Goal: Task Accomplishment & Management: Manage account settings

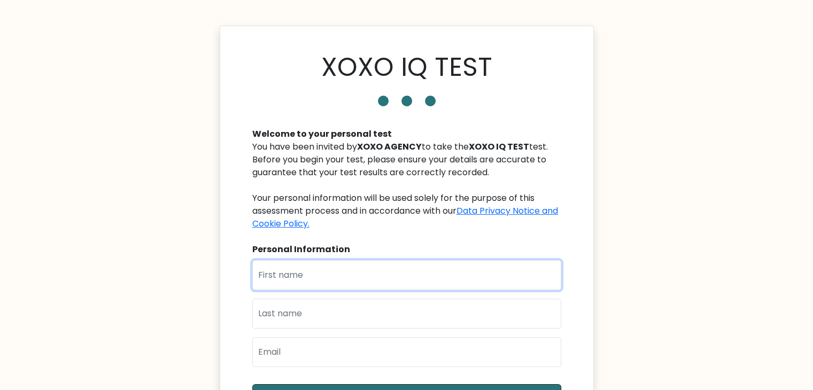
click at [315, 279] on input "text" at bounding box center [406, 275] width 309 height 30
type input "[PERSON_NAME]"
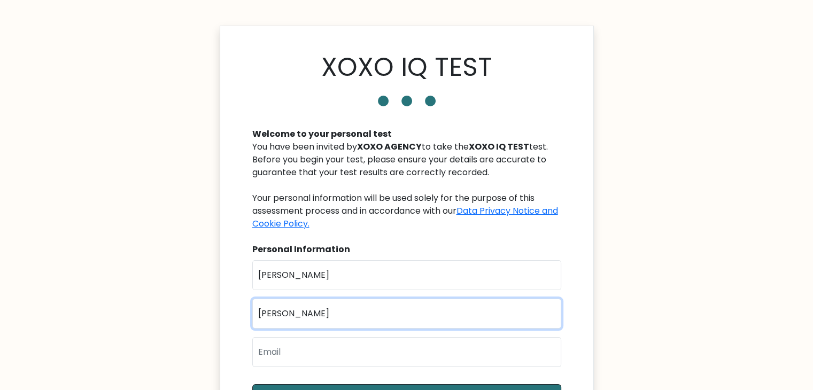
type input "[PERSON_NAME]"
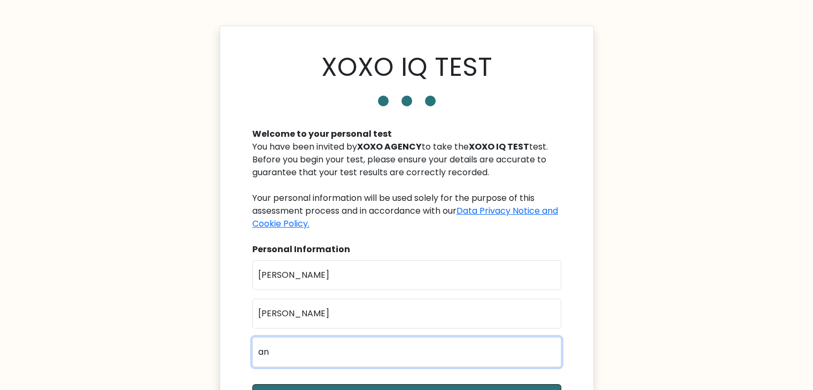
type input "[EMAIL_ADDRESS][PERSON_NAME][DOMAIN_NAME]"
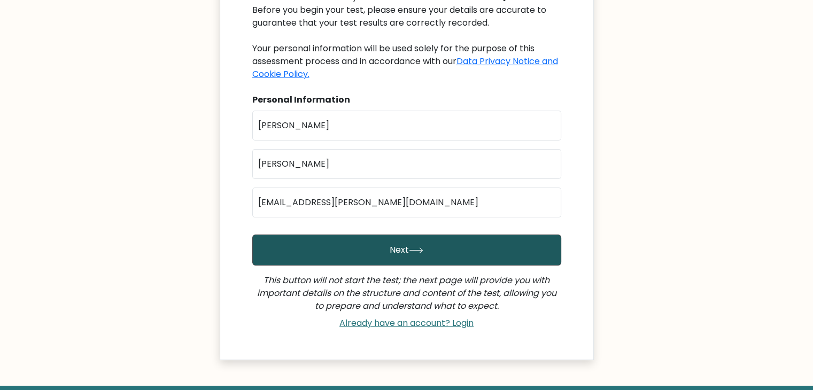
click at [365, 250] on button "Next" at bounding box center [406, 250] width 309 height 31
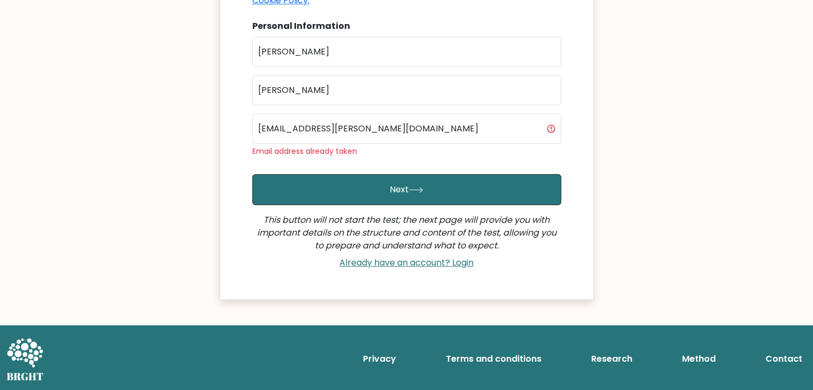
scroll to position [223, 0]
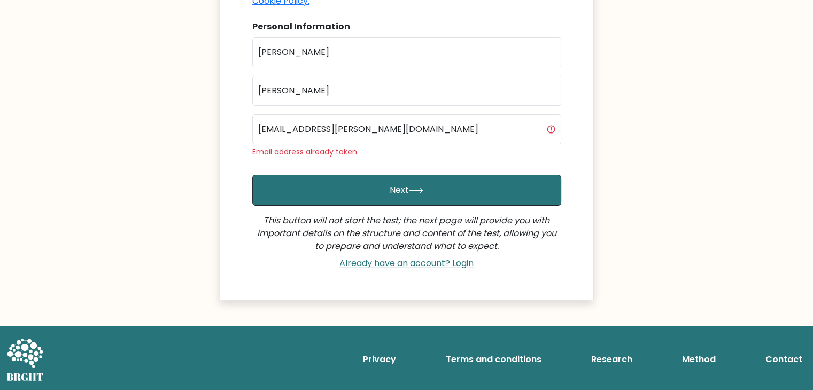
click at [199, 89] on body "XOXO IQ TEST Welcome to your personal test You have been invited by XOXO AGENCY…" at bounding box center [406, 84] width 813 height 614
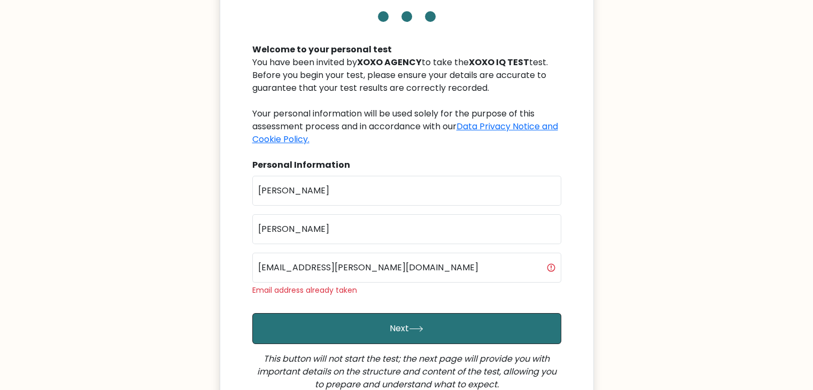
scroll to position [84, 0]
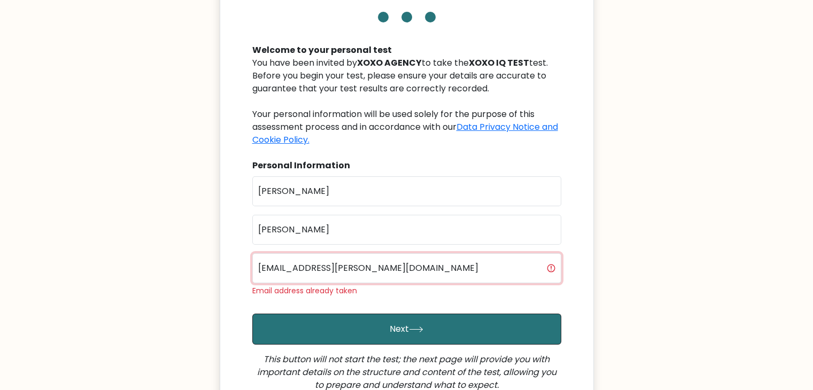
click at [498, 264] on input "[EMAIL_ADDRESS][PERSON_NAME][DOMAIN_NAME]" at bounding box center [406, 268] width 309 height 30
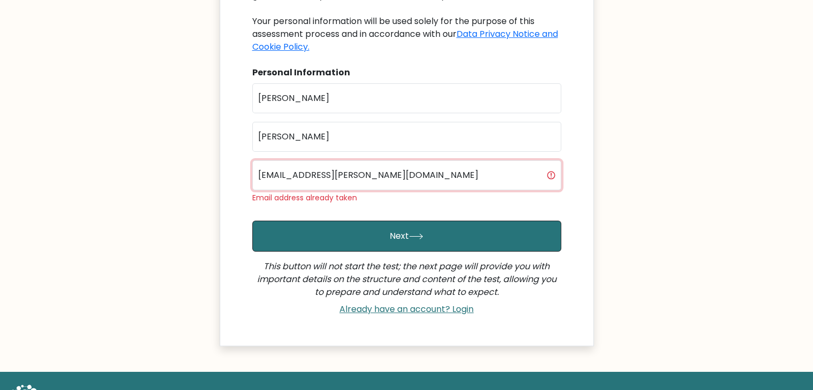
scroll to position [178, 0]
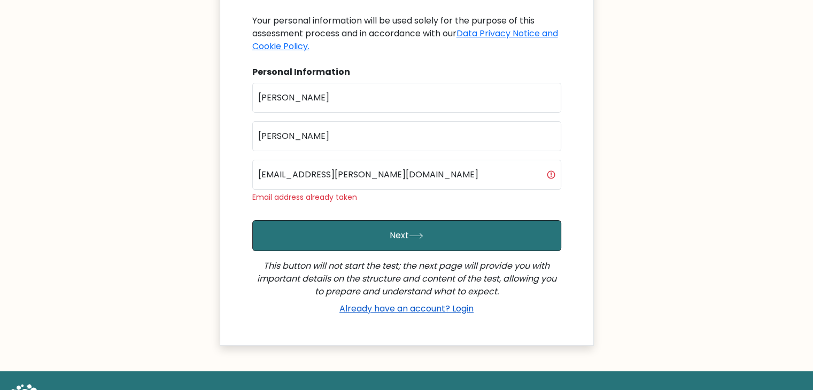
click at [392, 313] on link "Already have an account? Login" at bounding box center [406, 309] width 143 height 12
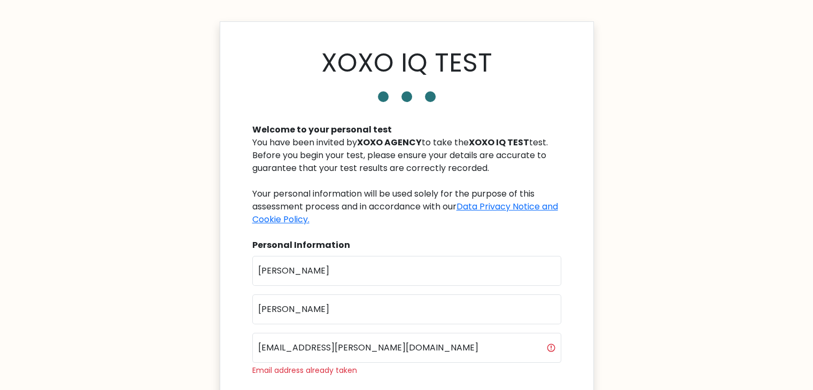
scroll to position [19, 0]
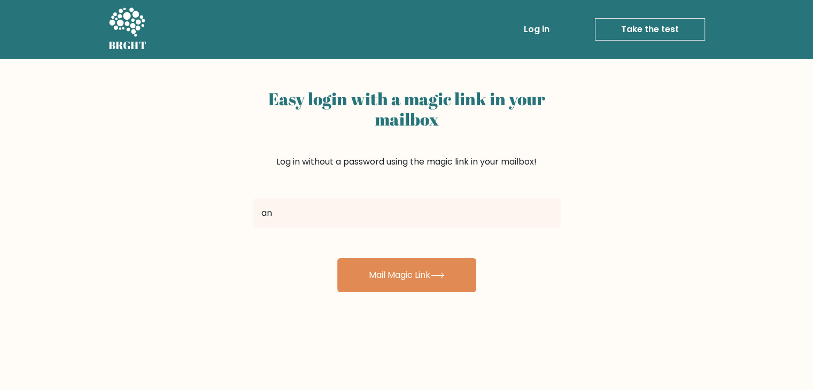
type input "[EMAIL_ADDRESS][PERSON_NAME][DOMAIN_NAME]"
click at [337, 258] on button "Mail Magic Link" at bounding box center [406, 275] width 139 height 34
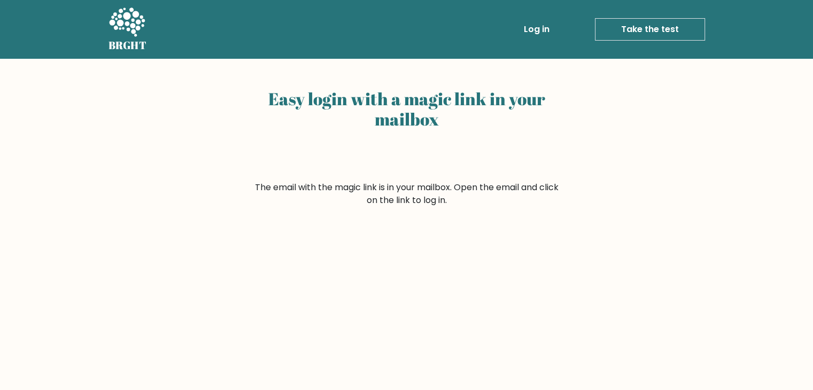
click at [647, 35] on link "Take the test" at bounding box center [650, 29] width 110 height 22
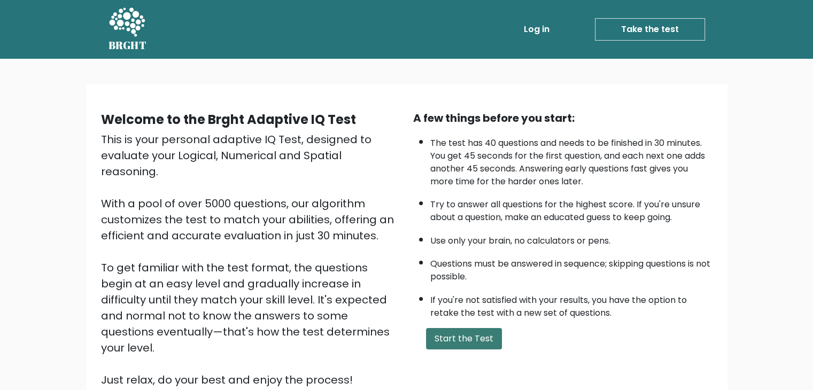
click at [473, 338] on button "Start the Test" at bounding box center [464, 338] width 76 height 21
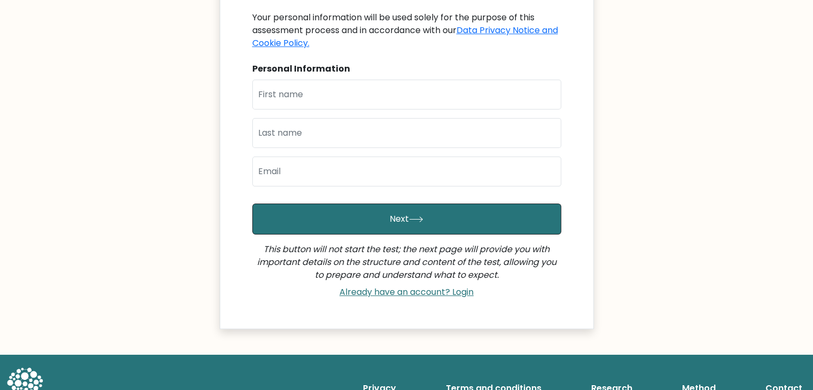
scroll to position [192, 0]
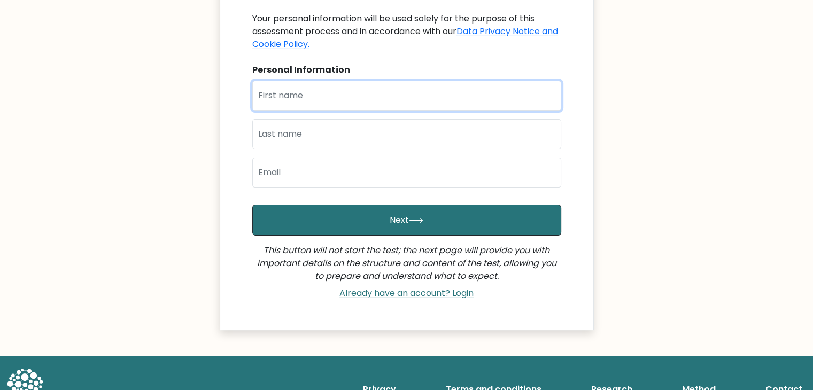
click at [342, 98] on input "text" at bounding box center [406, 96] width 309 height 30
type input "[PERSON_NAME]"
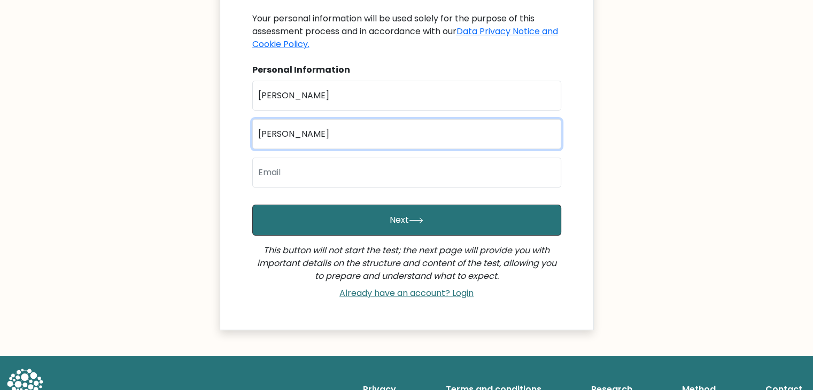
type input "[PERSON_NAME]"
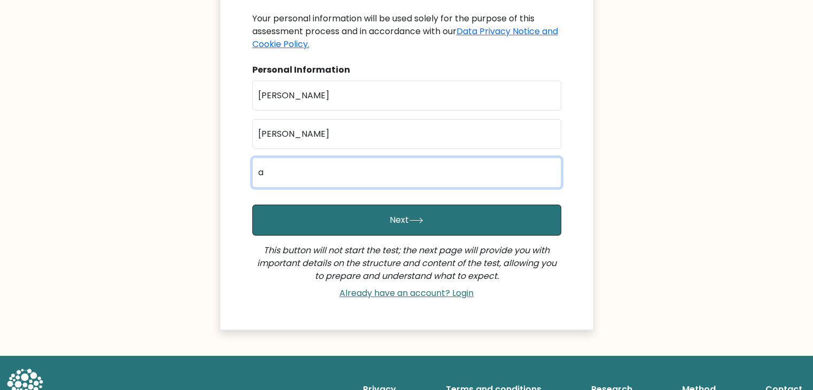
type input "[EMAIL_ADDRESS][PERSON_NAME][DOMAIN_NAME]"
click at [252, 205] on button "Next" at bounding box center [406, 220] width 309 height 31
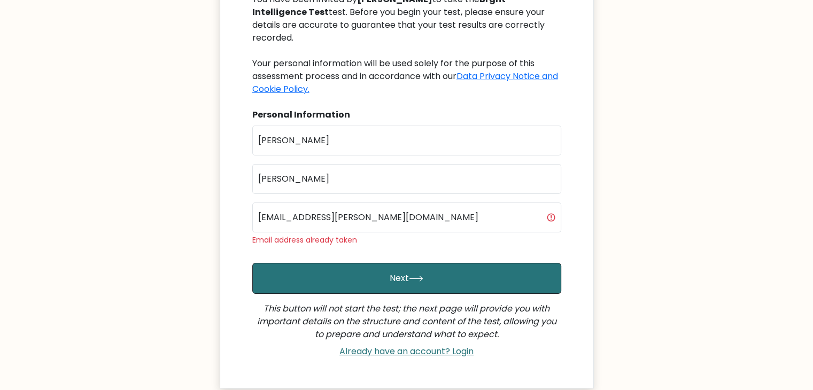
scroll to position [151, 0]
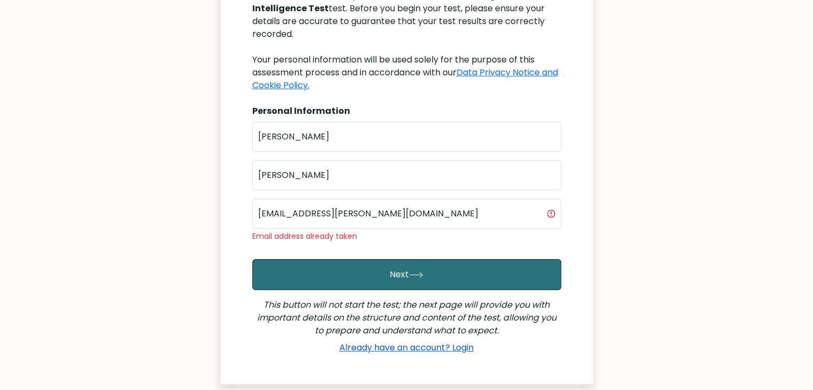
click at [374, 347] on link "Already have an account? Login" at bounding box center [406, 348] width 143 height 12
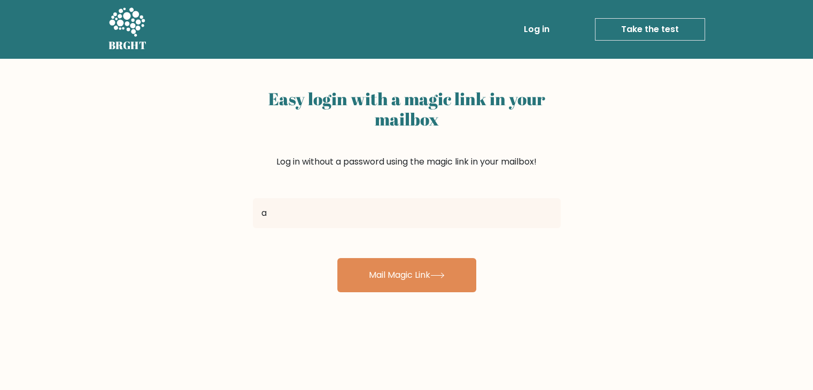
type input "anthonymayergarcia.mancenido@bicol-u.edu.ph"
click at [452, 231] on div "[EMAIL_ADDRESS][PERSON_NAME][DOMAIN_NAME]" at bounding box center [406, 213] width 321 height 38
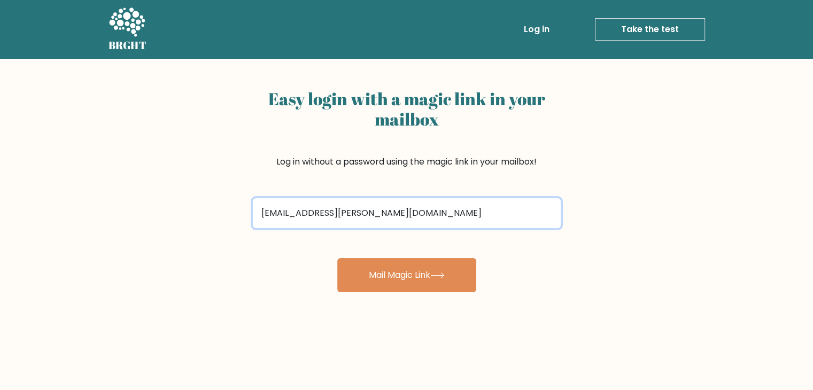
click at [453, 220] on input "[EMAIL_ADDRESS][PERSON_NAME][DOMAIN_NAME]" at bounding box center [407, 213] width 308 height 30
click at [337, 258] on button "Mail Magic Link" at bounding box center [406, 275] width 139 height 34
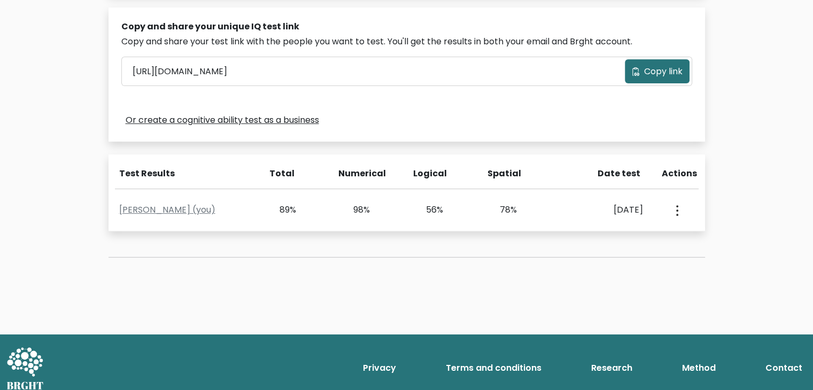
scroll to position [331, 0]
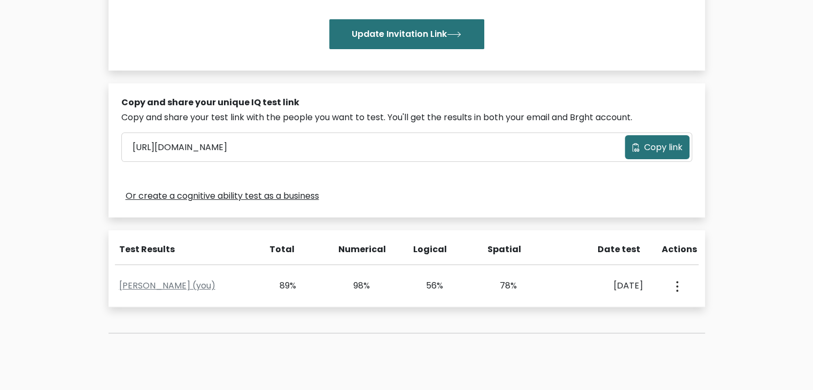
scroll to position [254, 0]
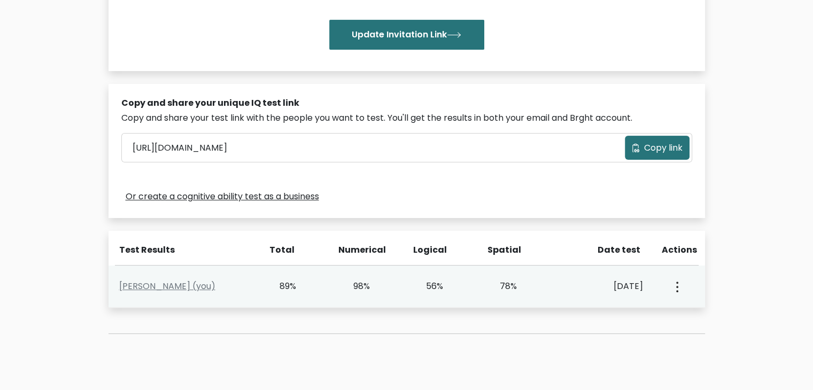
click at [672, 290] on button "button" at bounding box center [676, 286] width 9 height 33
click at [693, 322] on link "View Profile" at bounding box center [714, 317] width 84 height 17
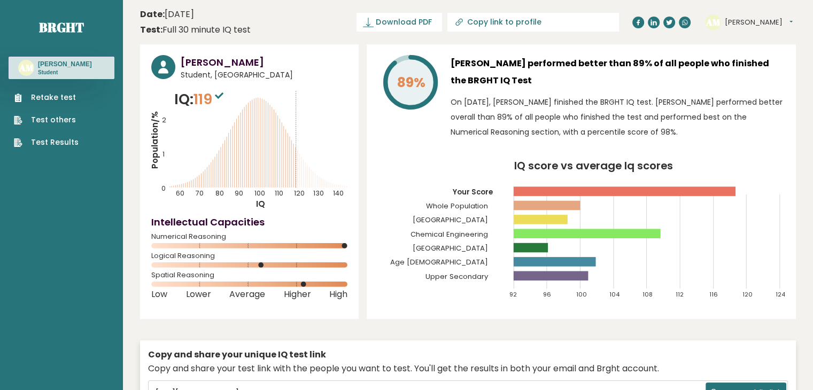
scroll to position [1, 0]
